Goal: Information Seeking & Learning: Learn about a topic

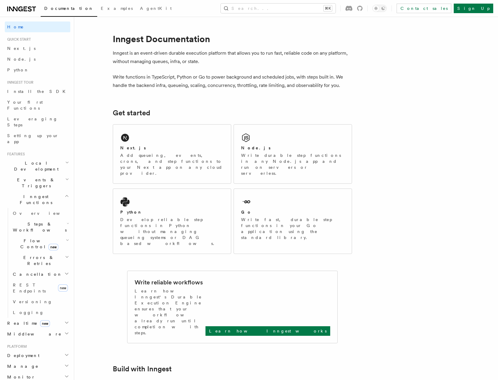
click at [32, 372] on h2 "Monitor" at bounding box center [37, 377] width 65 height 11
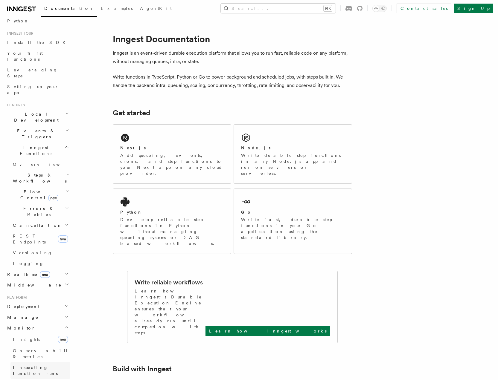
scroll to position [51, 0]
click at [35, 331] on link "Insights new" at bounding box center [40, 337] width 60 height 12
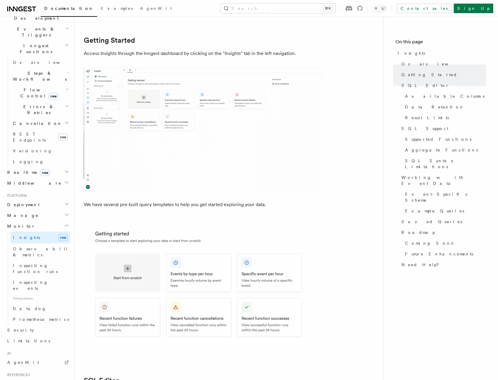
scroll to position [289, 0]
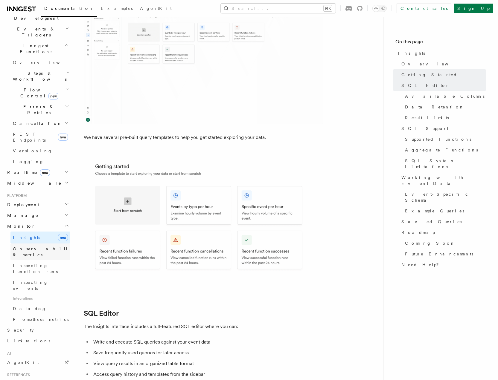
click at [48, 247] on span "Observability & metrics" at bounding box center [44, 252] width 62 height 11
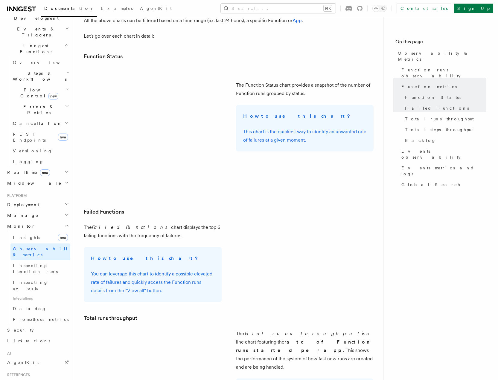
scroll to position [606, 0]
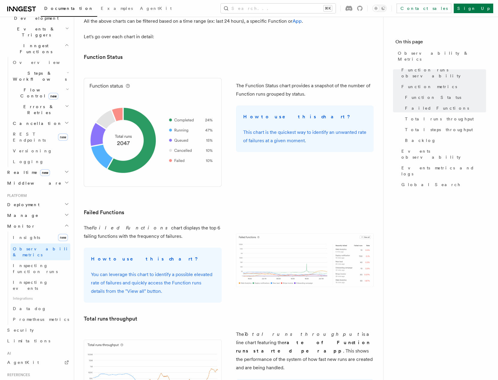
click at [278, 119] on strong "How to use this chart?" at bounding box center [297, 117] width 108 height 6
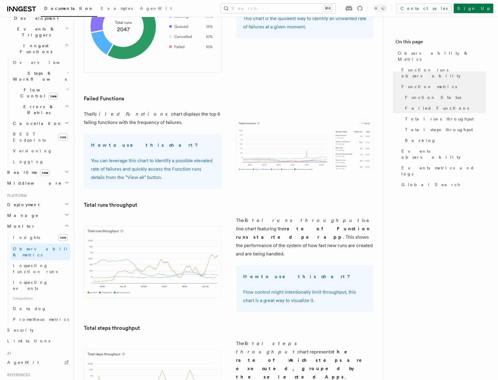
scroll to position [722, 0]
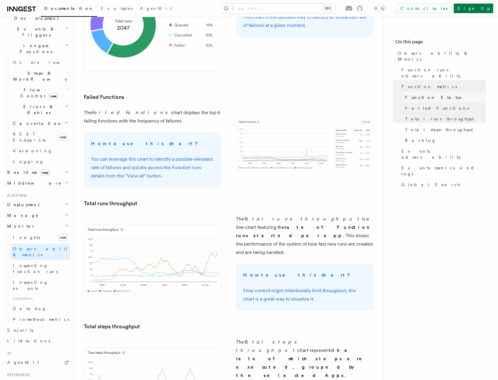
click at [414, 94] on span "Function Status" at bounding box center [433, 97] width 56 height 6
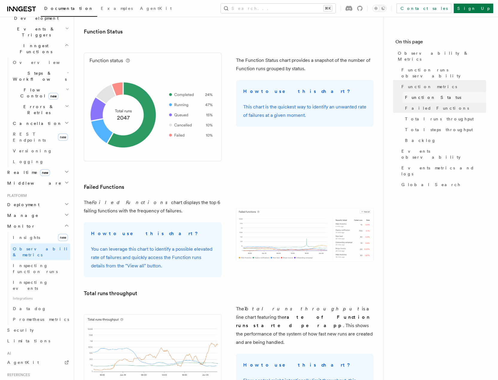
scroll to position [630, 0]
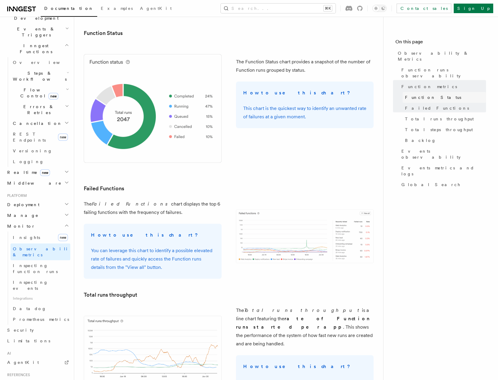
click at [414, 94] on span "Function Status" at bounding box center [433, 97] width 56 height 6
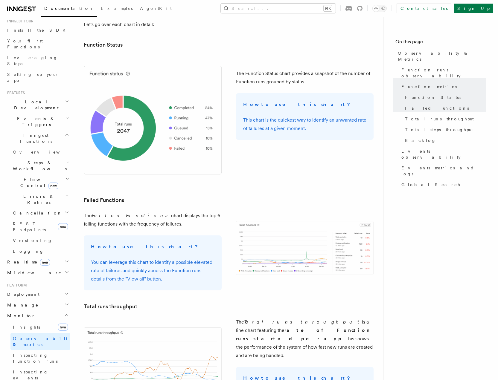
scroll to position [600, 0]
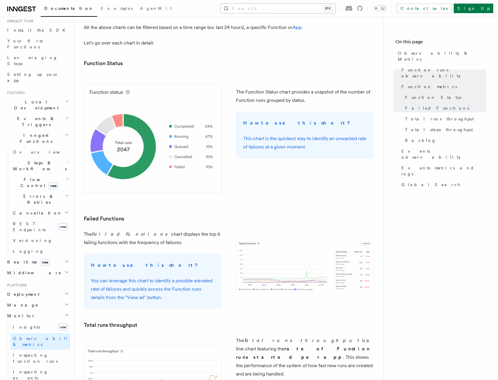
click at [302, 8] on button "Search... ⌘K" at bounding box center [278, 9] width 115 height 10
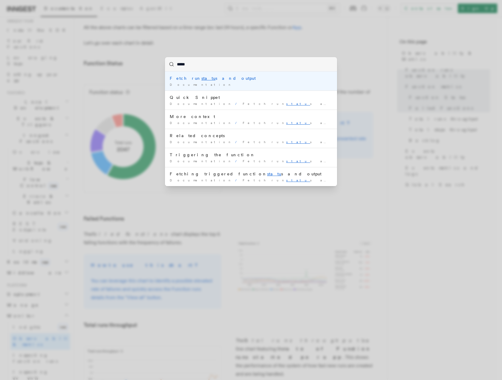
type input "******"
click at [275, 85] on div "Documentation /" at bounding box center [251, 85] width 163 height 4
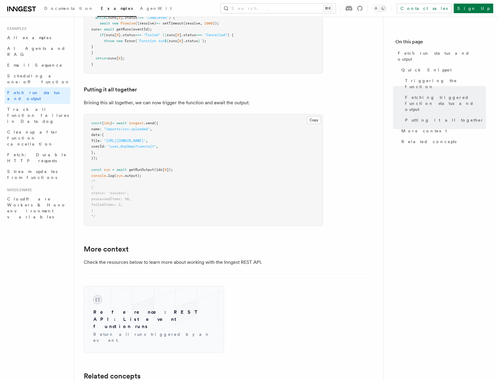
scroll to position [712, 0]
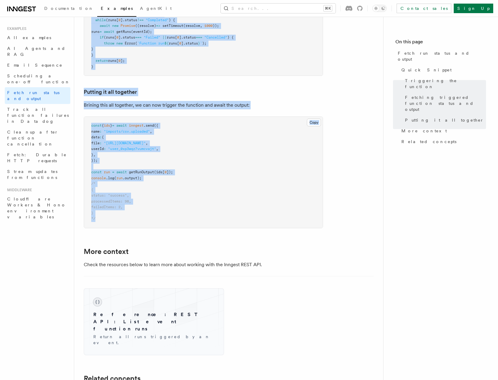
drag, startPoint x: 86, startPoint y: 48, endPoint x: 294, endPoint y: 224, distance: 272.2
copy article "Fetch run status and output Inngest provides a way to fetch the status and outp…"
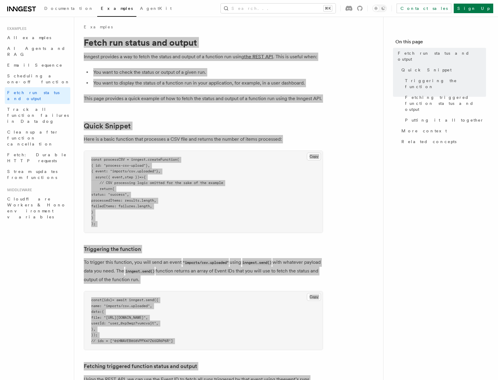
scroll to position [0, 0]
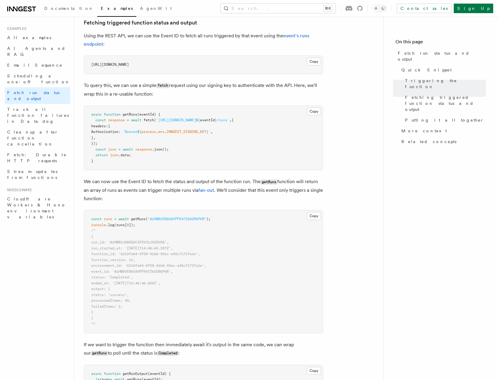
scroll to position [266, 0]
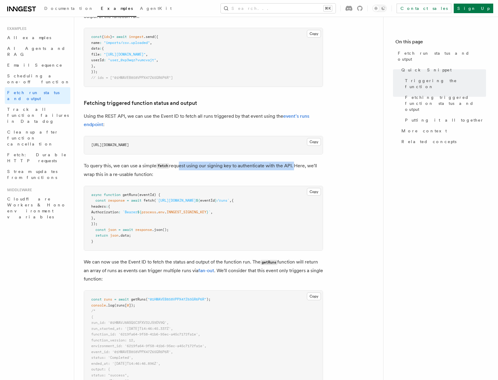
drag, startPoint x: 190, startPoint y: 163, endPoint x: 293, endPoint y: 165, distance: 102.9
click at [293, 165] on p "To query this, we can use a simple fetch request using our signing key to authe…" at bounding box center [203, 170] width 239 height 17
click at [291, 165] on p "To query this, we can use a simple fetch request using our signing key to authe…" at bounding box center [203, 170] width 239 height 17
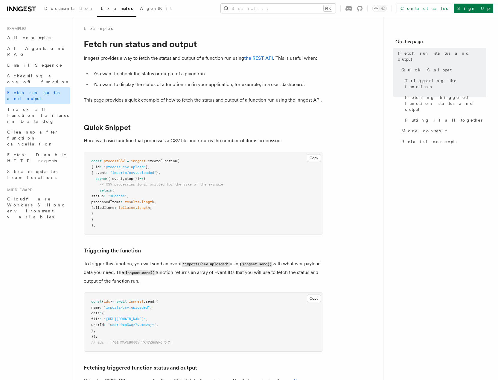
scroll to position [1, 0]
click at [38, 90] on span "Fetch run status and output" at bounding box center [33, 95] width 52 height 11
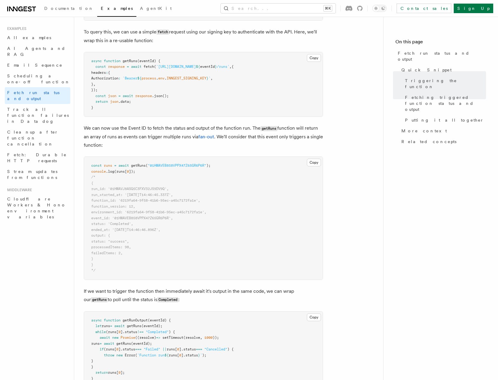
scroll to position [633, 0]
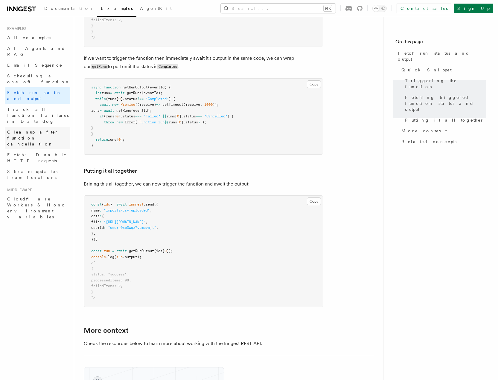
click at [49, 129] on span "Cleanup after function cancellation" at bounding box center [38, 138] width 63 height 18
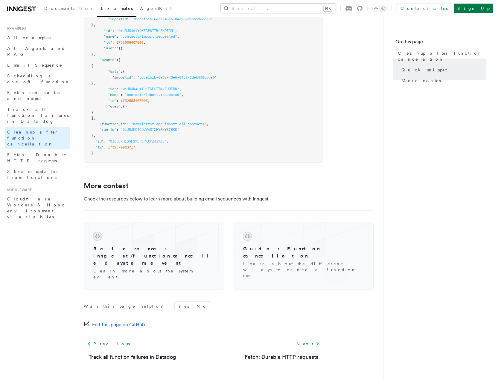
scroll to position [438, 0]
click at [18, 63] on span "Email Sequence" at bounding box center [34, 65] width 55 height 5
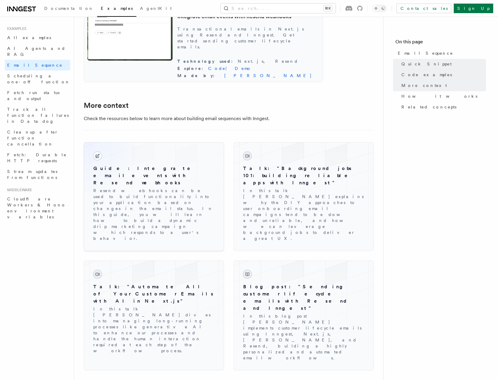
scroll to position [717, 0]
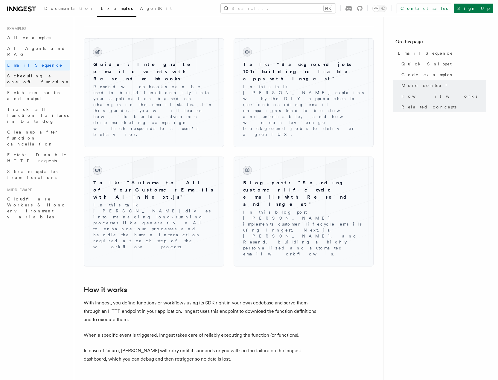
click at [52, 74] on span "Scheduling a one-off function" at bounding box center [38, 79] width 63 height 11
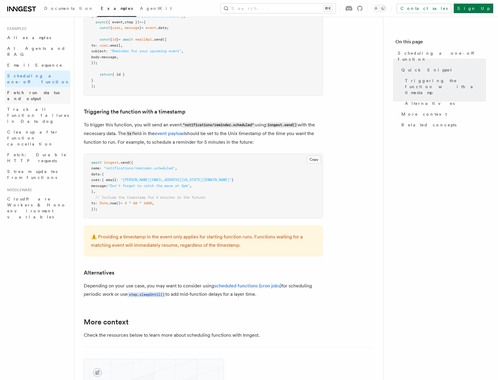
scroll to position [234, 0]
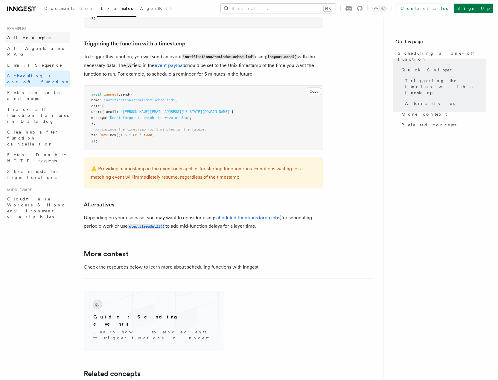
click at [25, 36] on span "All examples" at bounding box center [29, 37] width 44 height 5
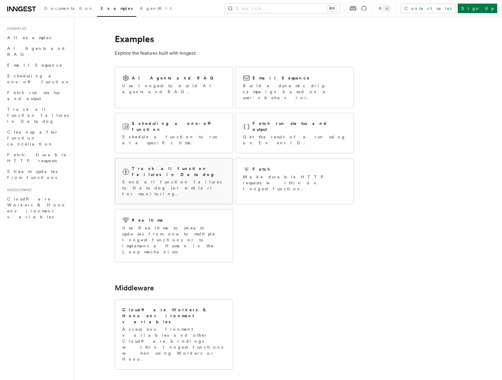
click at [172, 170] on div "Track all function failures in Datadog Send all function failures to Datadog (o…" at bounding box center [174, 181] width 118 height 46
click at [219, 225] on p "Use Realtime to stream updates from one to multiple Inngest functions or to imp…" at bounding box center [173, 240] width 103 height 30
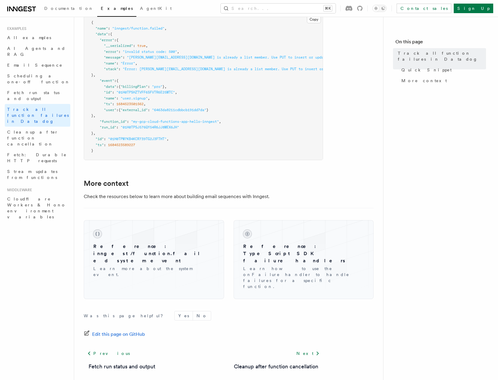
scroll to position [413, 0]
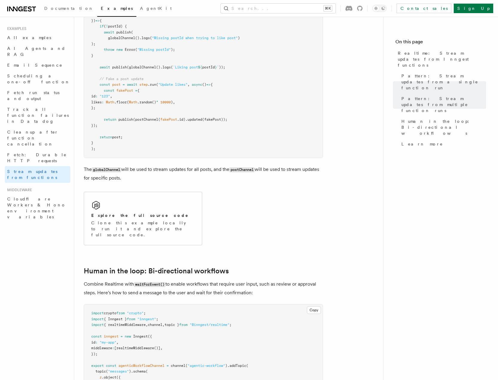
scroll to position [1169, 0]
